Goal: Task Accomplishment & Management: Complete application form

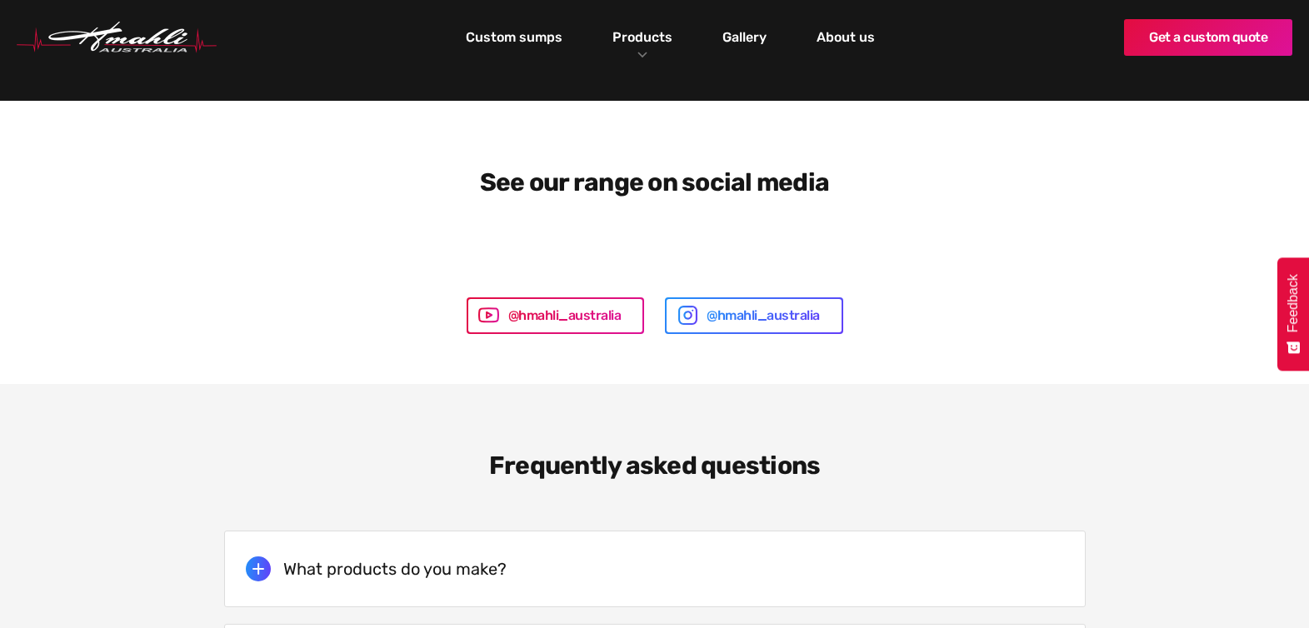
scroll to position [3006, 0]
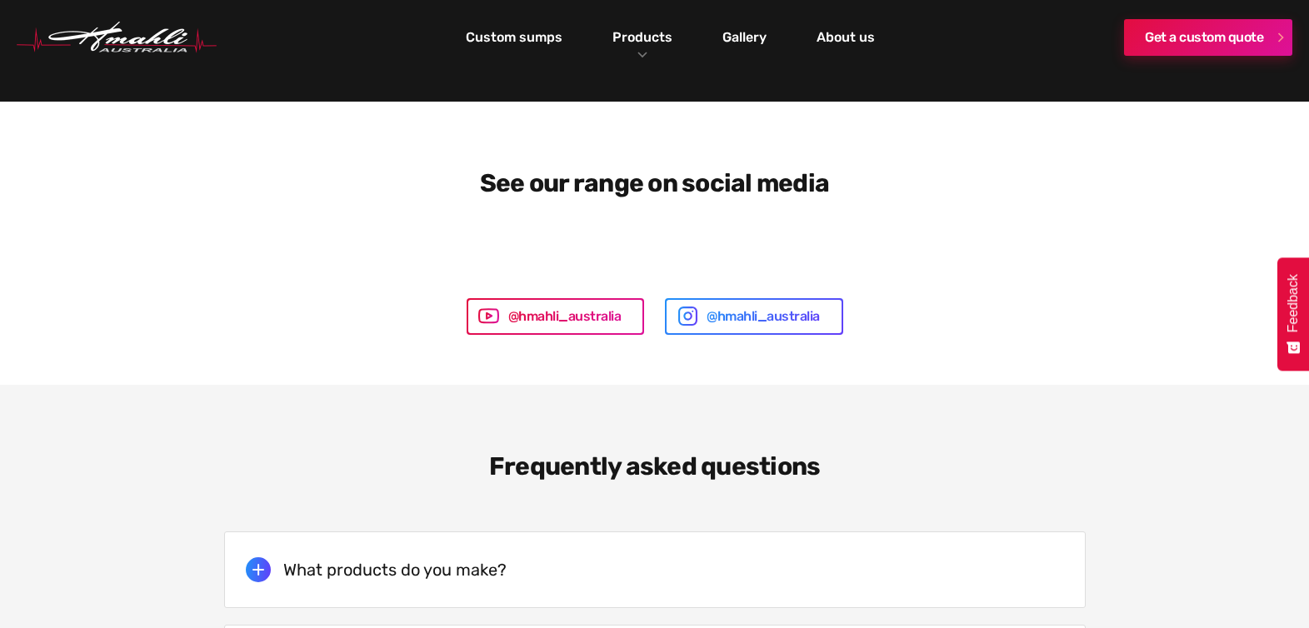
click at [1163, 37] on link "Get a custom quote" at bounding box center [1208, 37] width 168 height 37
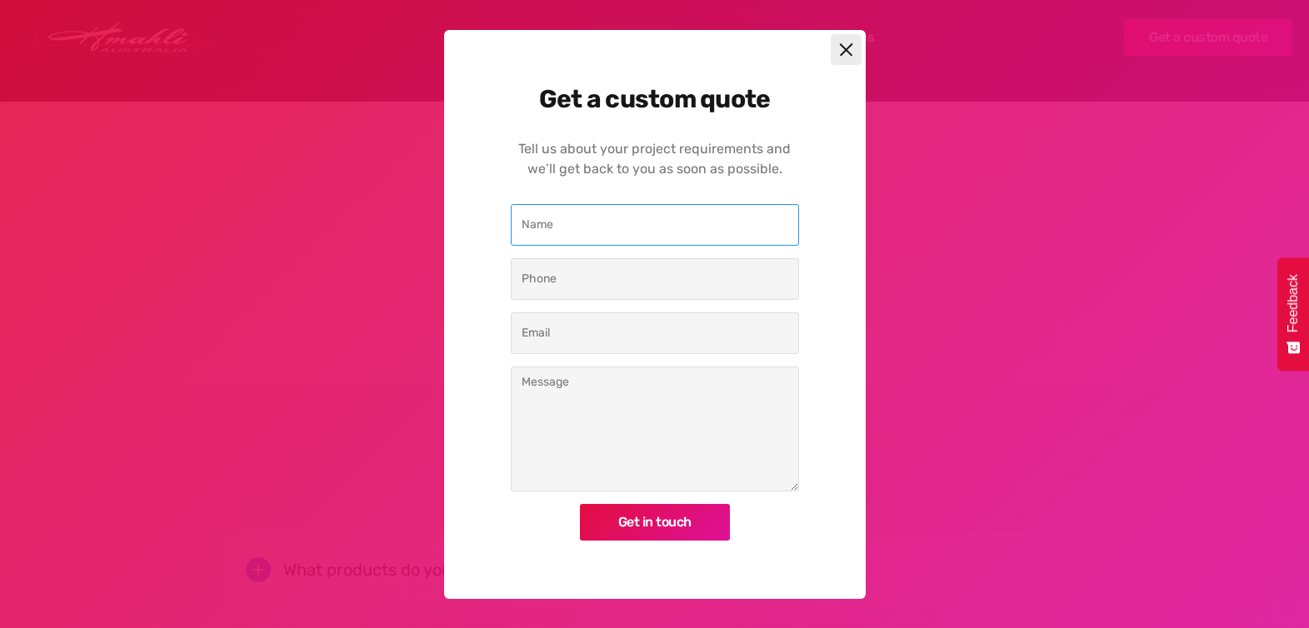
click at [649, 232] on input "Custom Quote Modal" at bounding box center [655, 225] width 288 height 42
type input "[PERSON_NAME]"
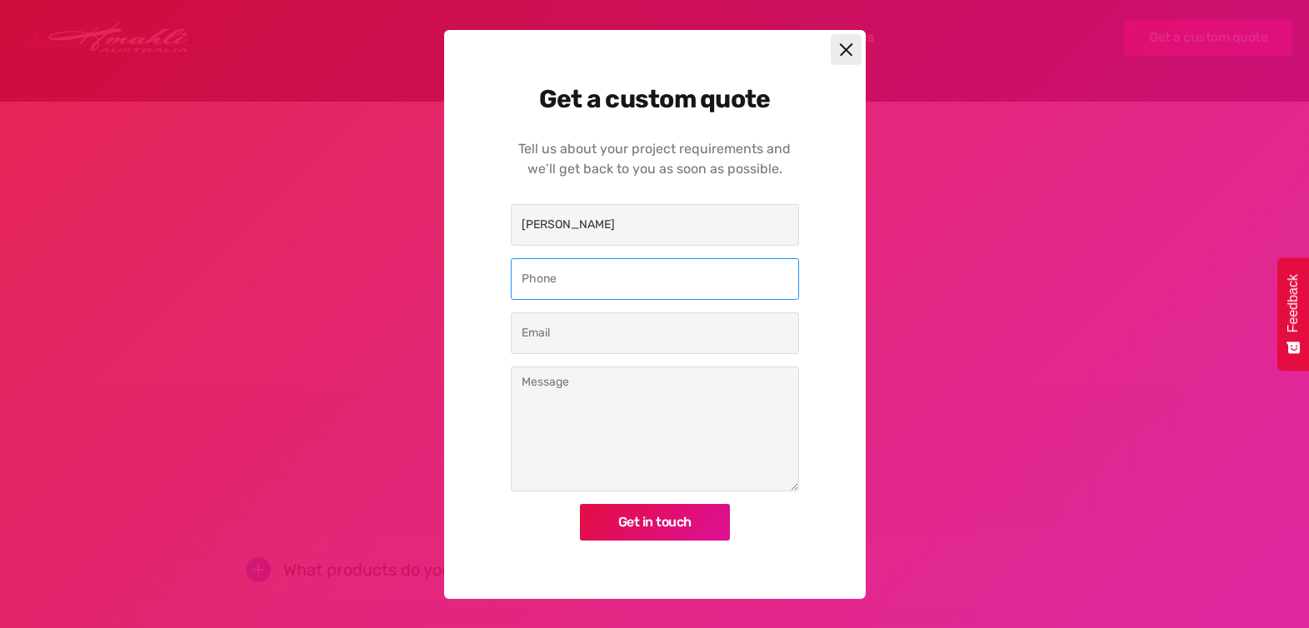
type input "0447322646"
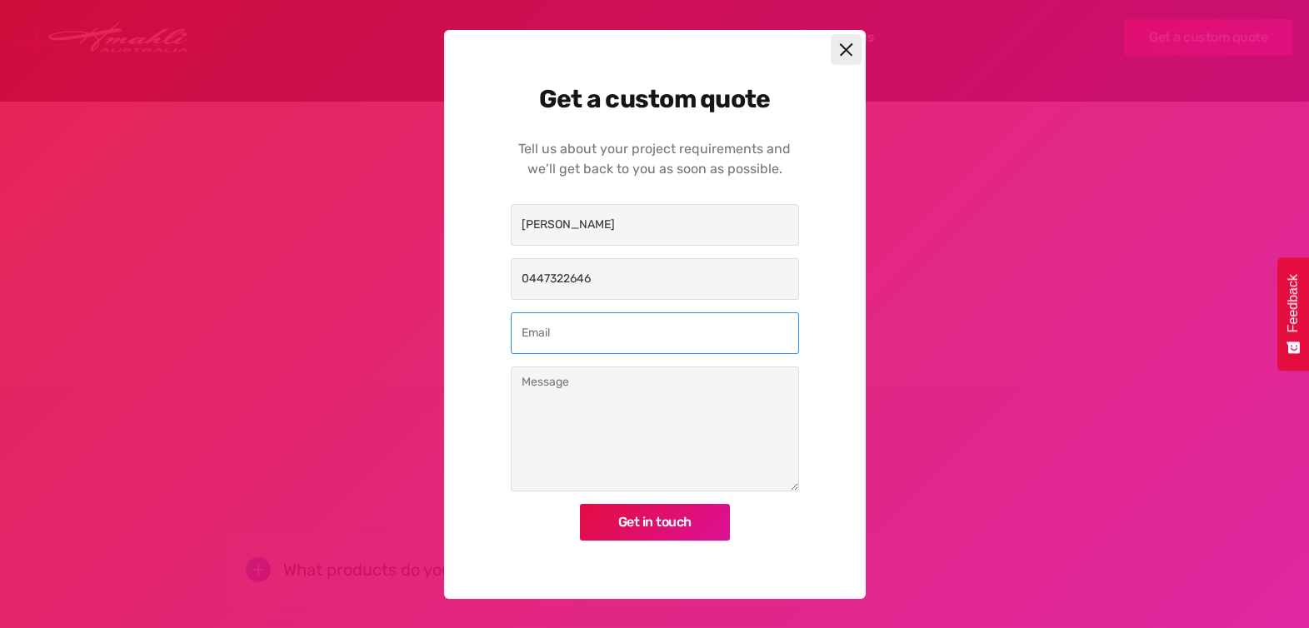
type input "jonognicholas@gmail.com"
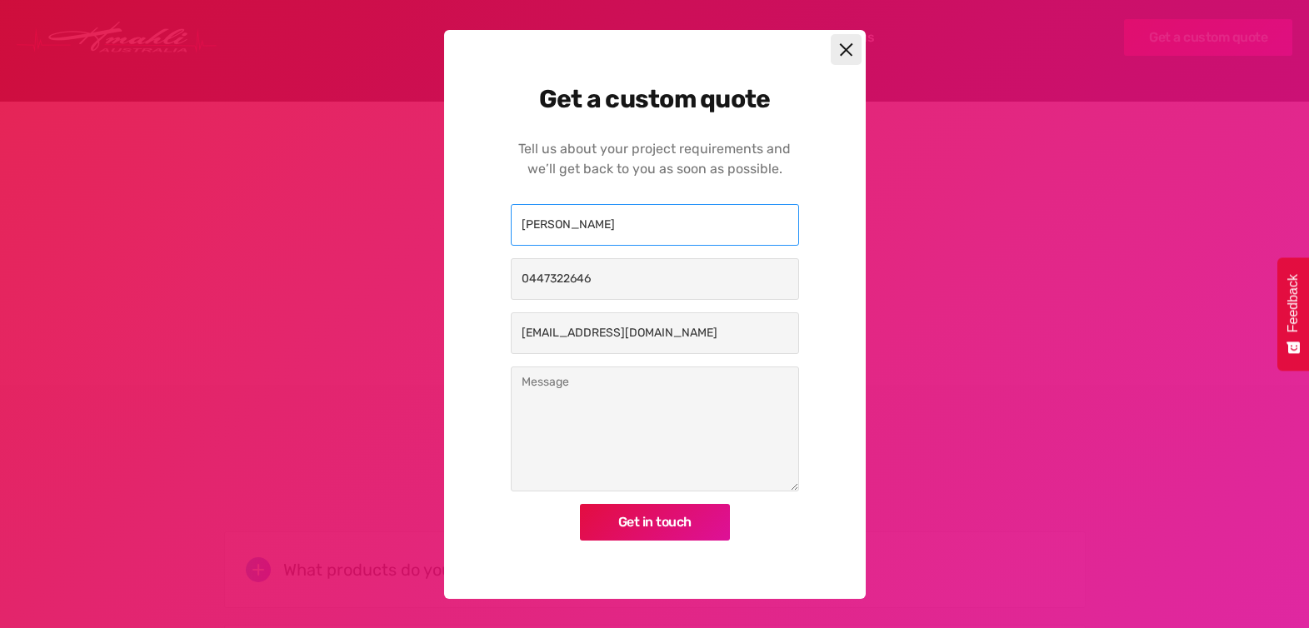
click at [550, 223] on input "John Nicholas" at bounding box center [655, 225] width 288 height 42
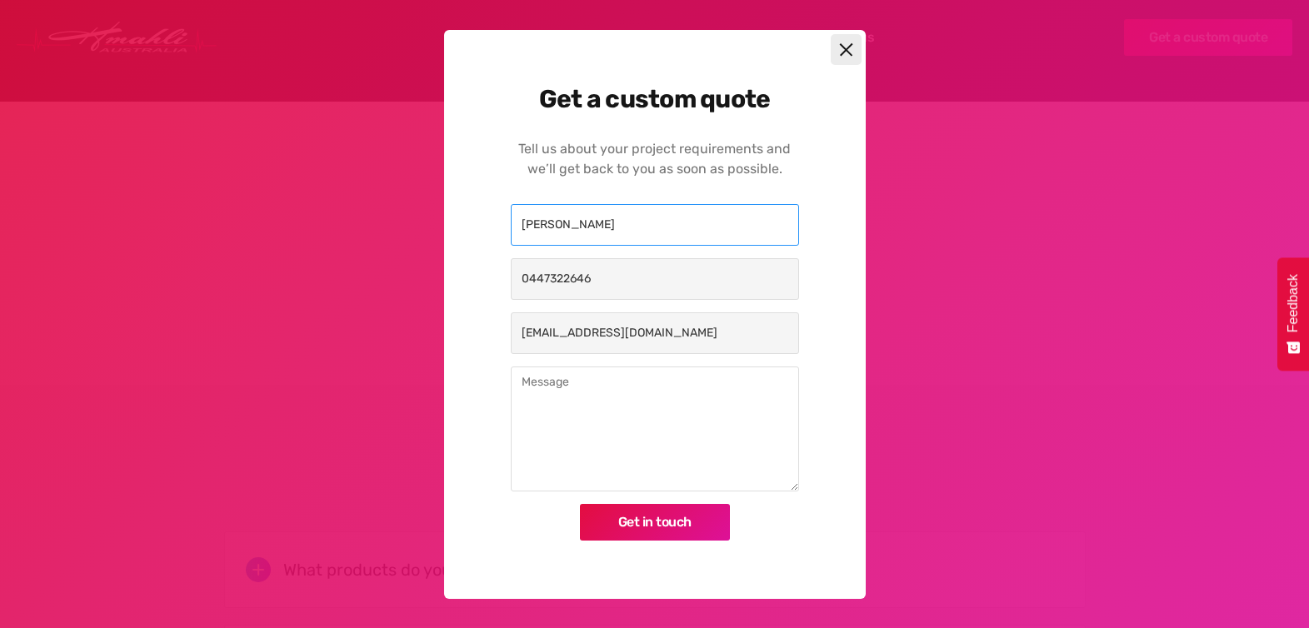
type input "Jono Nicholas"
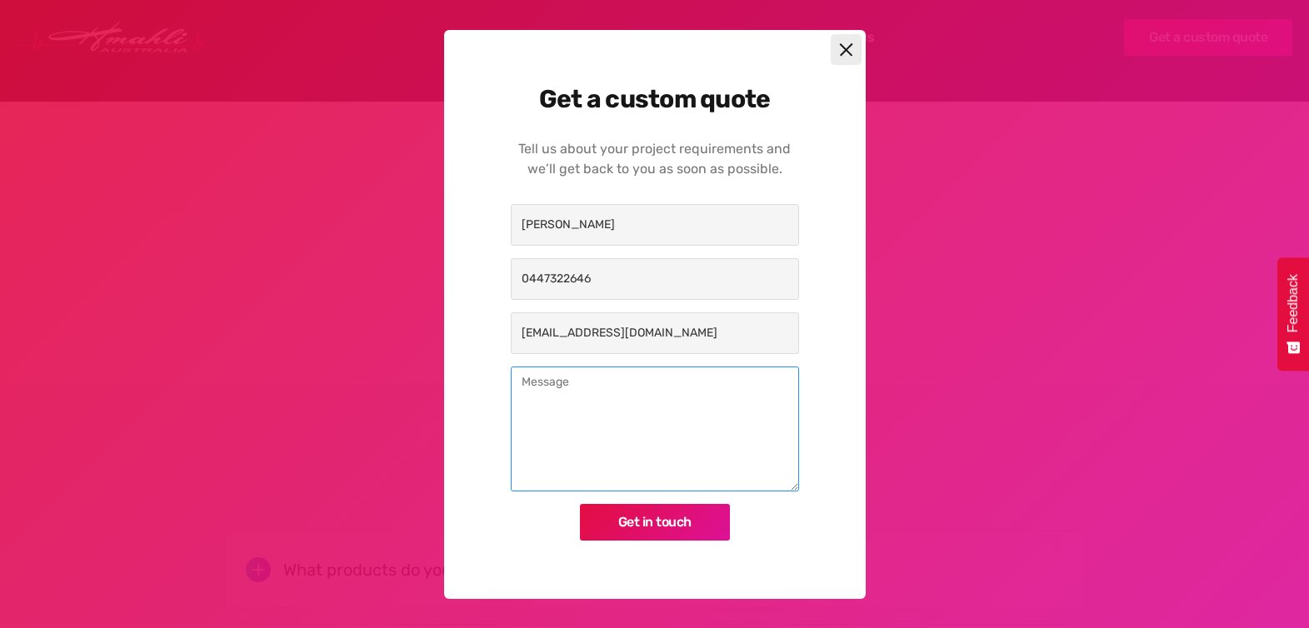
click at [562, 390] on textarea "Custom Quote Modal" at bounding box center [655, 429] width 288 height 125
click at [656, 397] on textarea "Plese provide your email address so that i may send you an email for a nquote, …" at bounding box center [655, 429] width 288 height 125
click at [717, 398] on textarea "Plese provide your email address so that i may send you an email for a quote, t…" at bounding box center [655, 429] width 288 height 125
click at [538, 382] on textarea "Plese provide your email address so that i may send you an email for a quote, t…" at bounding box center [655, 429] width 288 height 125
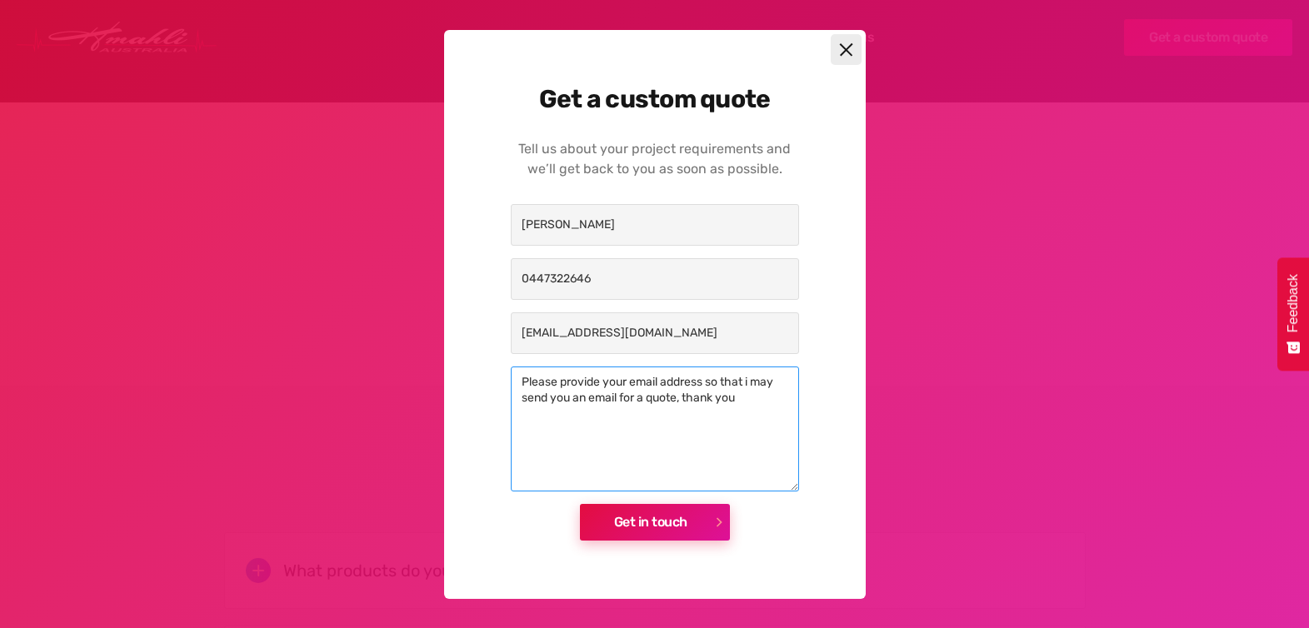
type textarea "Please provide your email address so that i may send you an email for a quote, …"
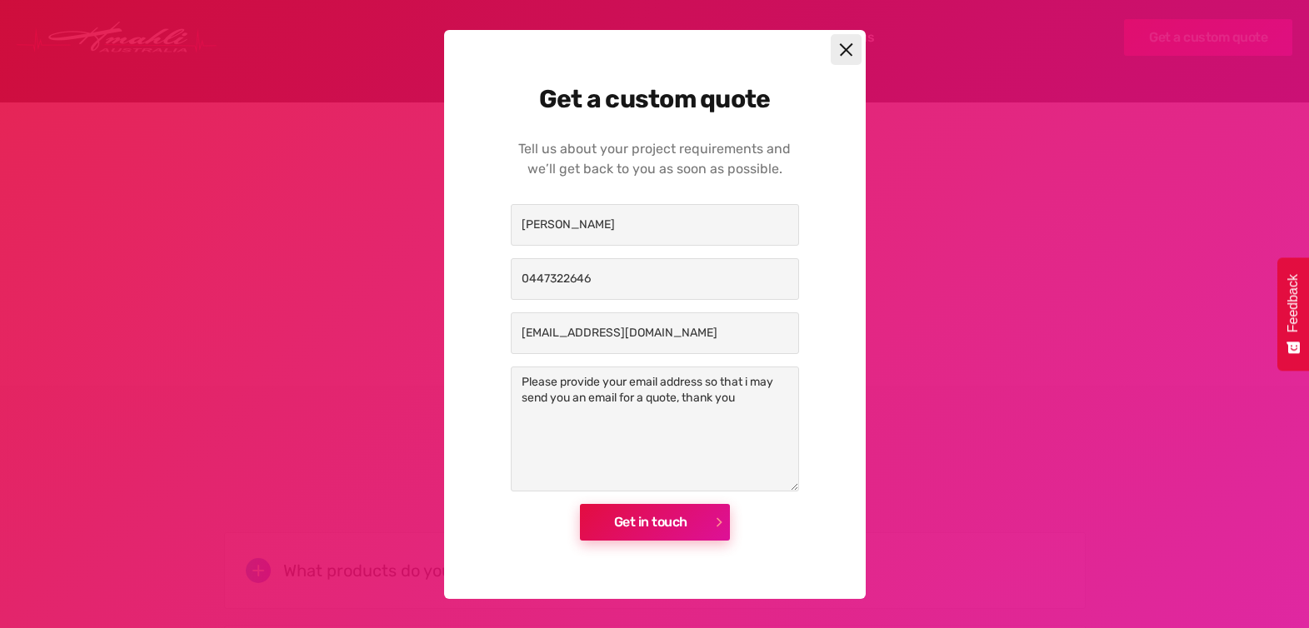
click at [650, 518] on input "Get in touch" at bounding box center [655, 522] width 150 height 37
type input "Please wait..."
